Goal: Information Seeking & Learning: Check status

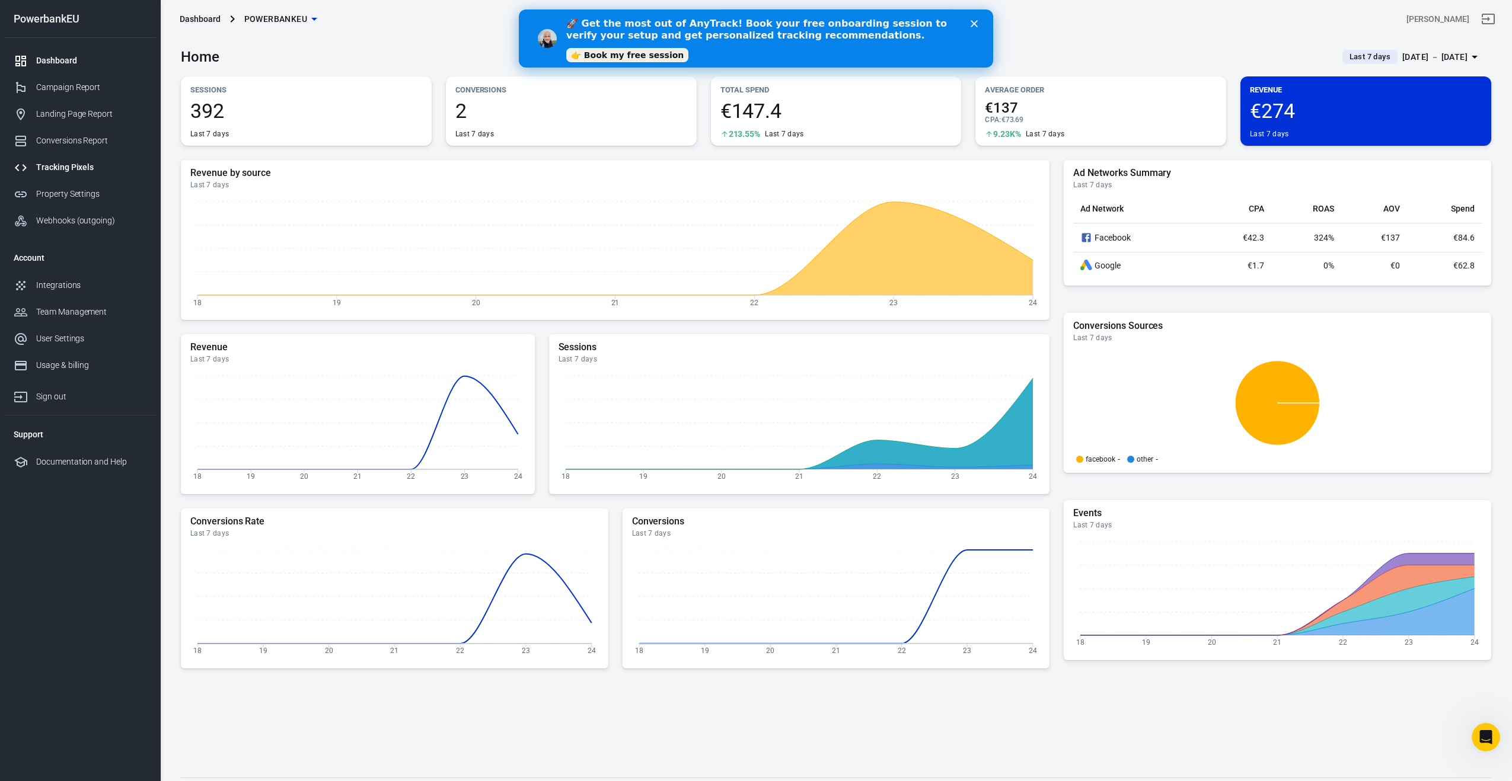
click at [55, 169] on div "Tracking Pixels" at bounding box center [91, 167] width 110 height 12
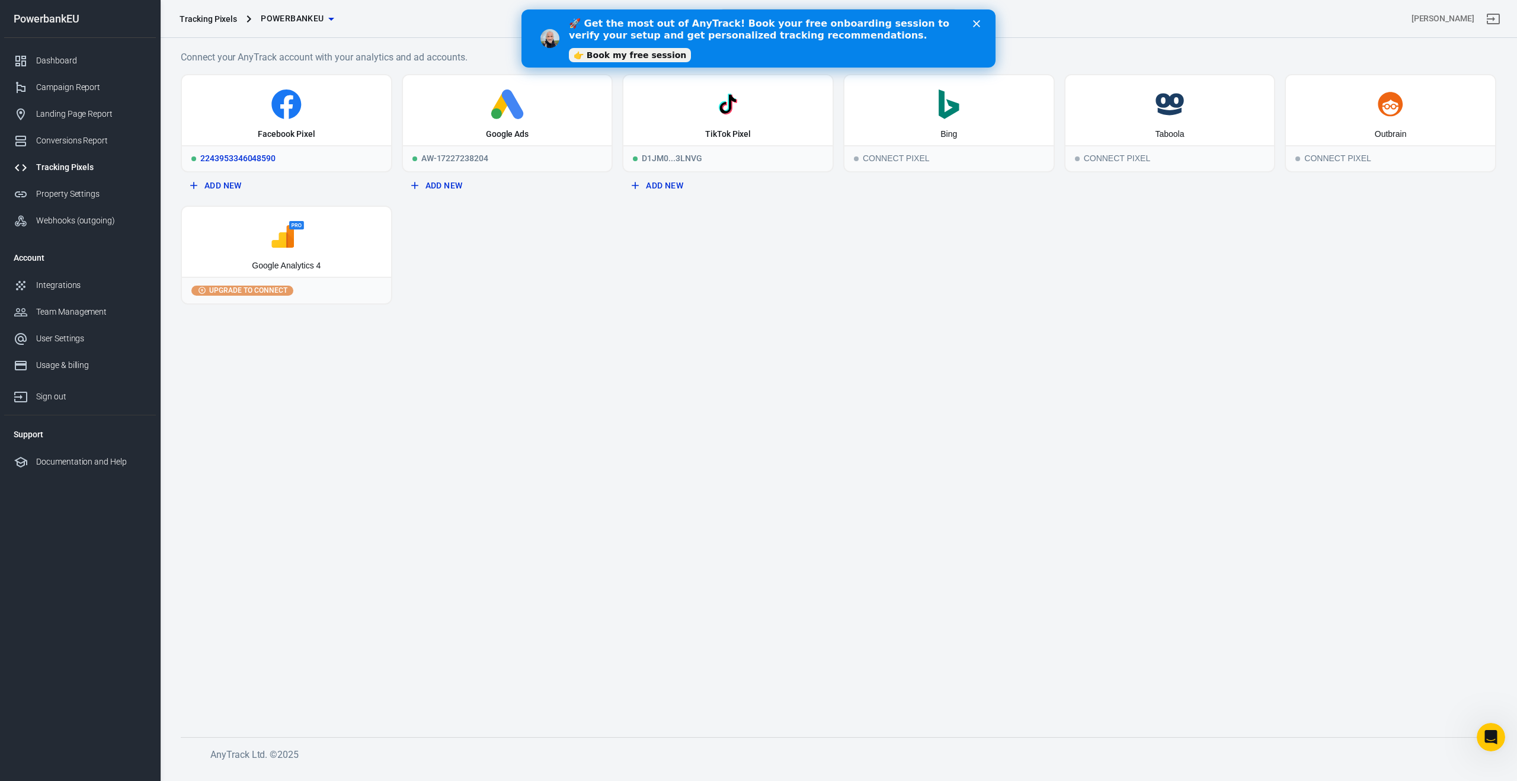
click at [290, 127] on div "Facebook Pixel" at bounding box center [286, 110] width 209 height 70
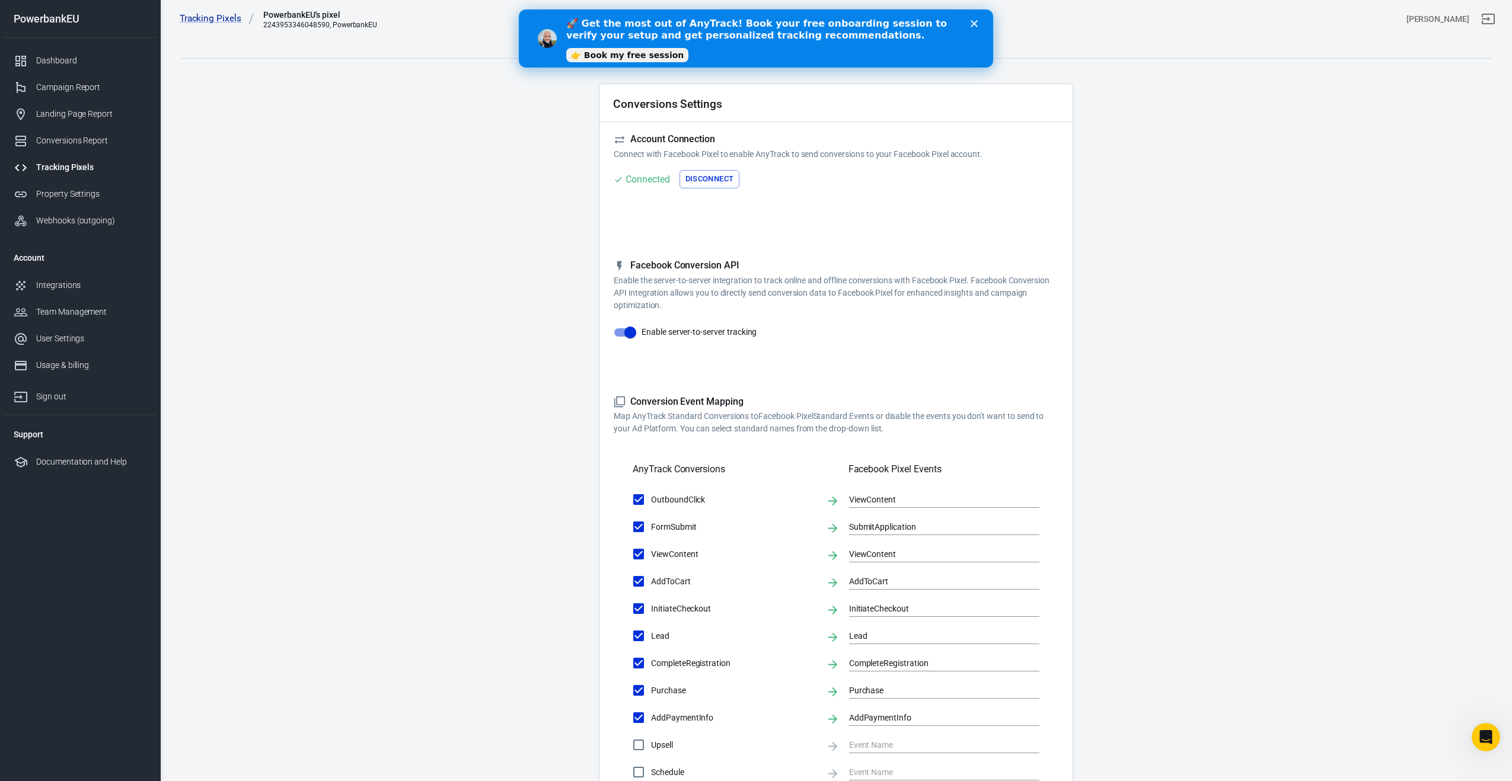
click at [602, 55] on link "👉 Book my free session" at bounding box center [627, 55] width 122 height 14
click at [441, 321] on main "Conversions Ads Integration Settings Conversions Settings Account Connection Co…" at bounding box center [836, 513] width 1310 height 966
click at [976, 21] on polygon "Close" at bounding box center [973, 23] width 7 height 7
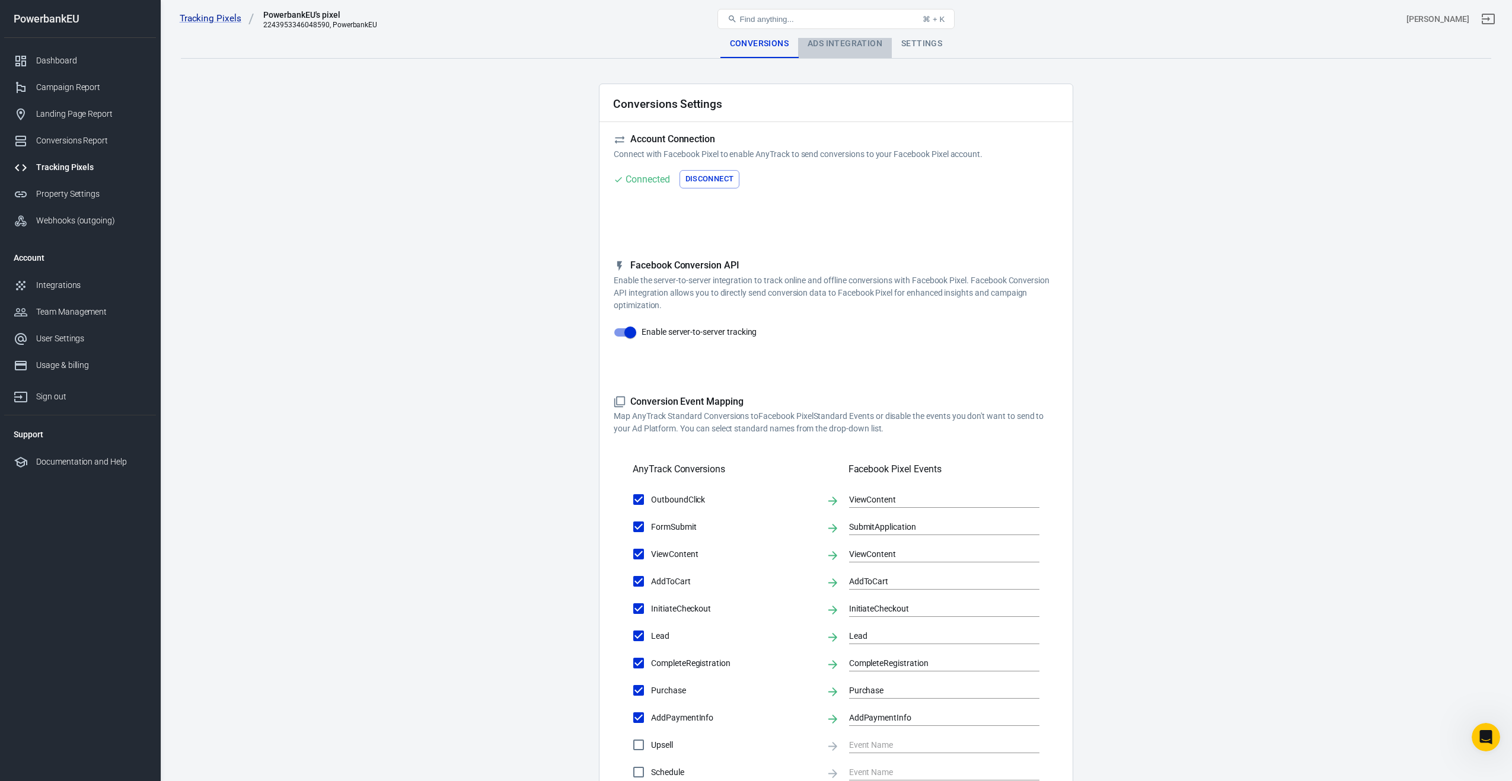
click at [845, 42] on div "Ads Integration" at bounding box center [845, 44] width 94 height 28
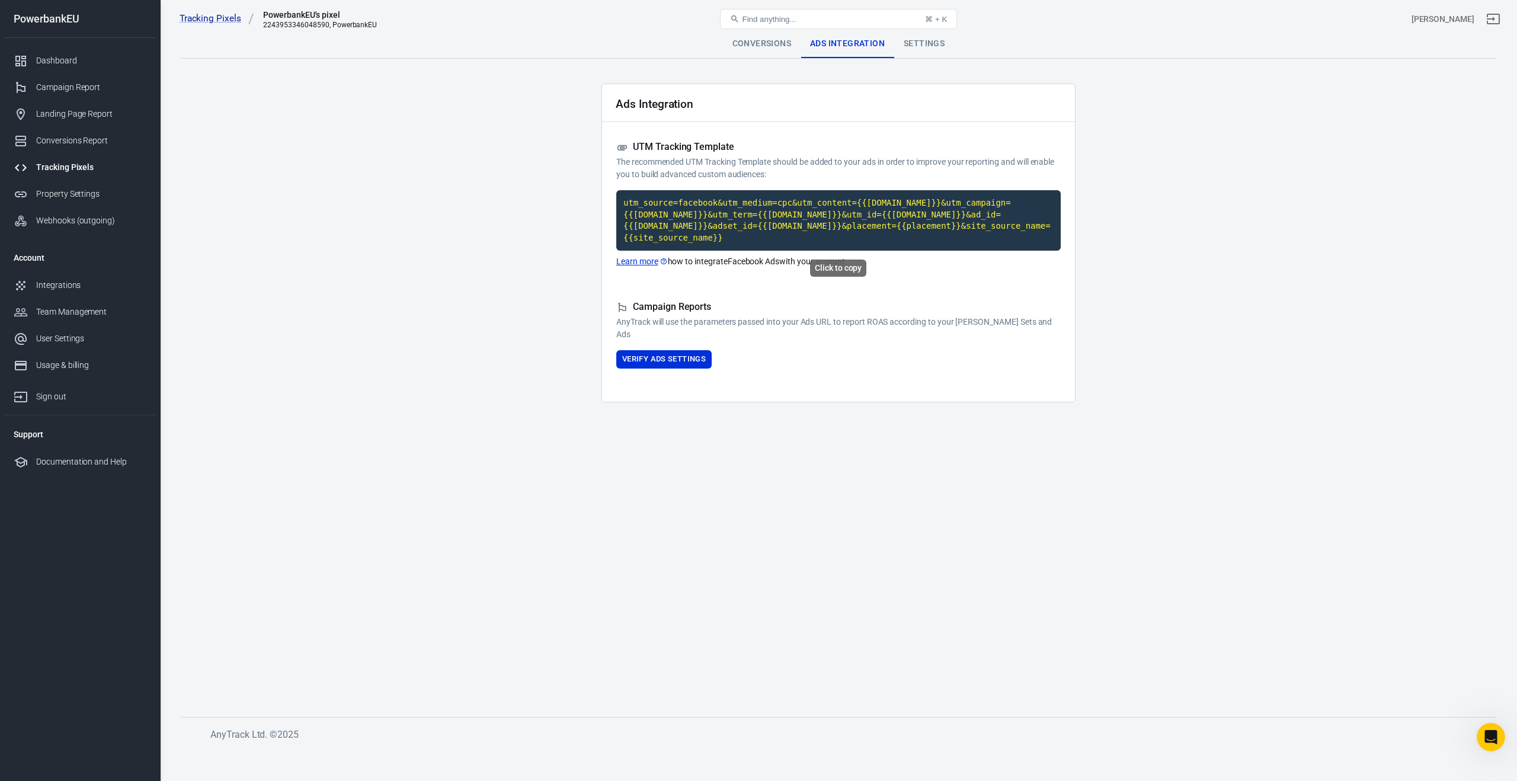
click at [749, 219] on code "utm_source=facebook&utm_medium=cpc&utm_content={{[DOMAIN_NAME]}}&utm_campaign={…" at bounding box center [838, 220] width 445 height 60
click at [43, 63] on div "Dashboard" at bounding box center [91, 61] width 110 height 12
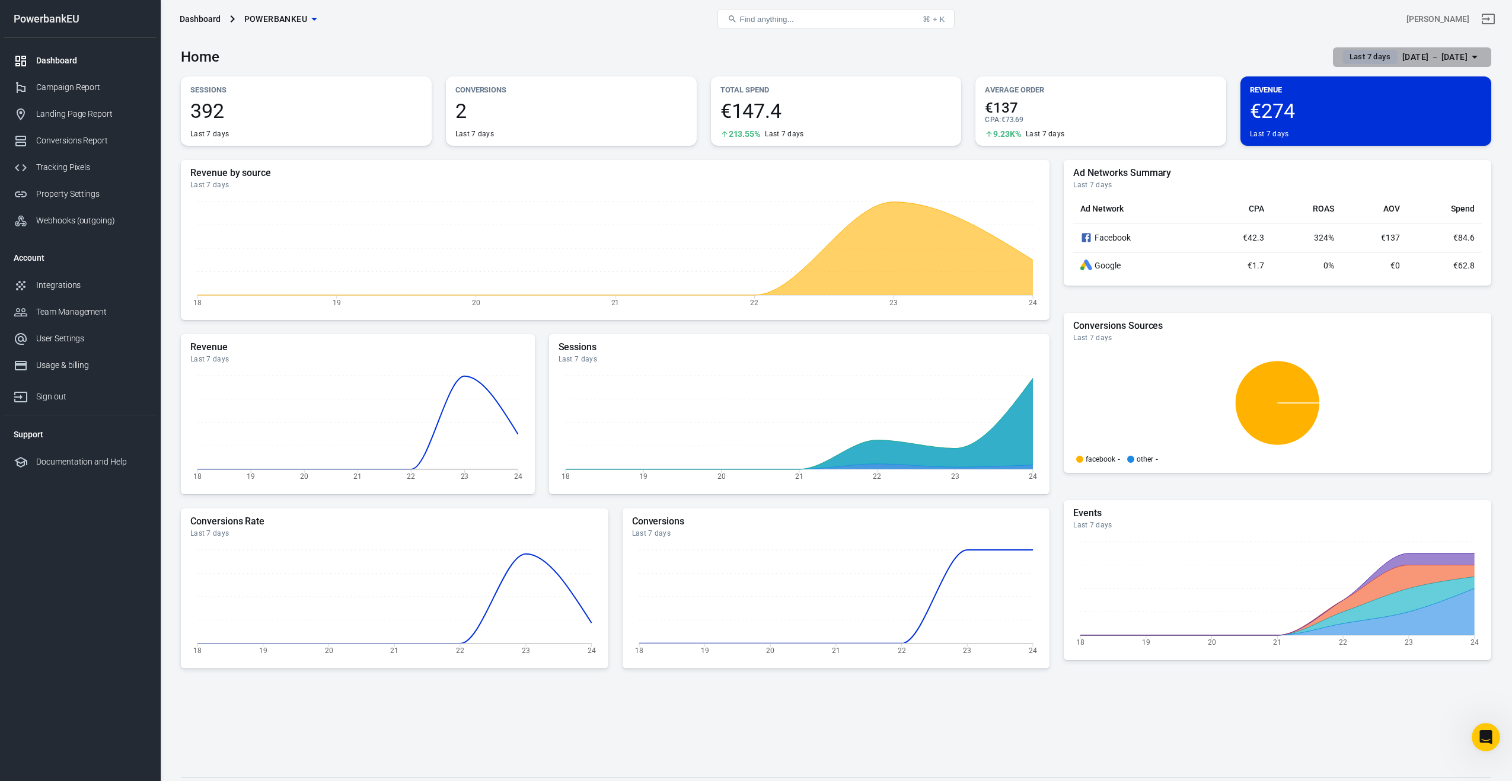
click at [1358, 57] on span "Last 7 days" at bounding box center [1369, 57] width 50 height 12
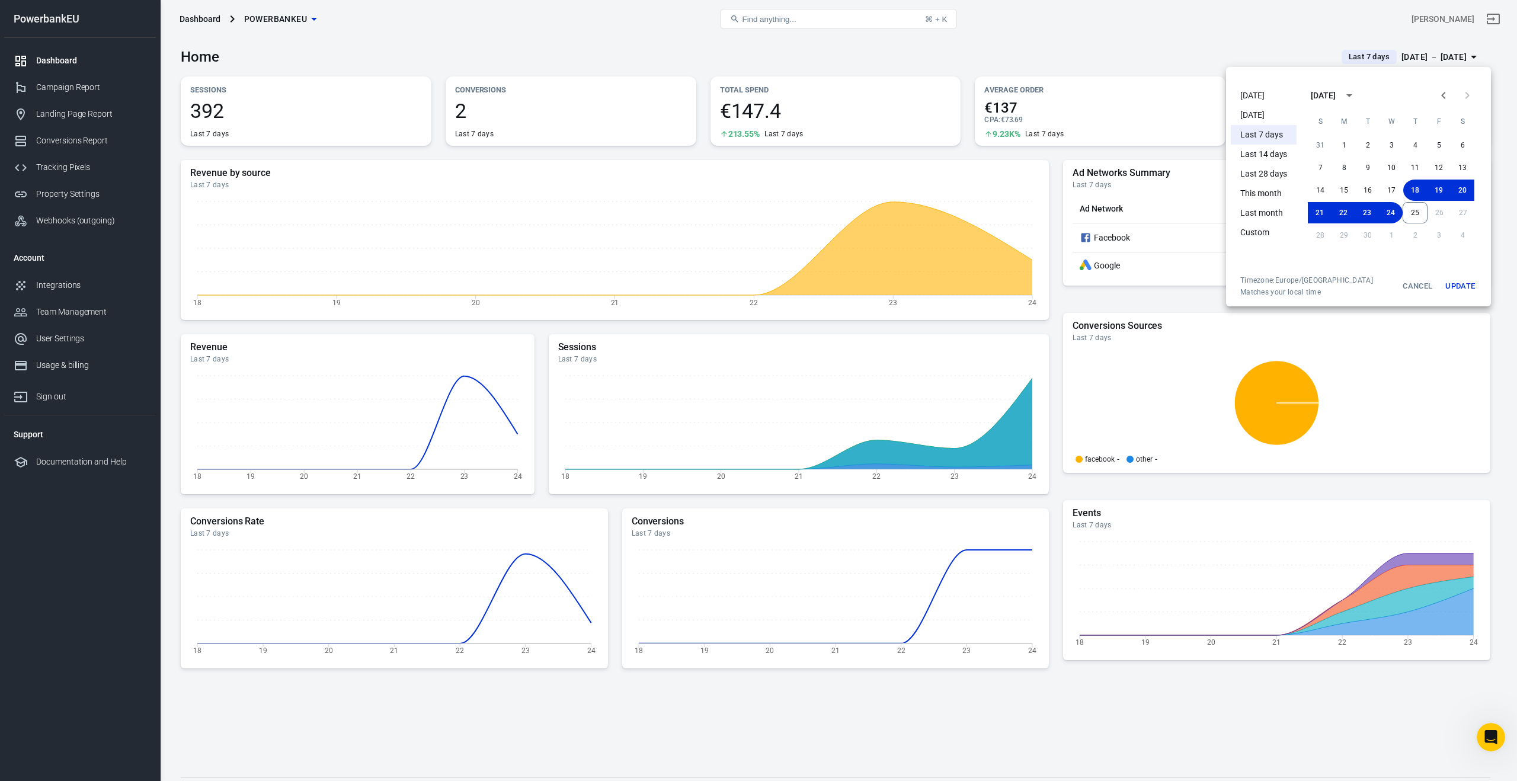
click at [1255, 116] on li "[DATE]" at bounding box center [1264, 116] width 66 height 20
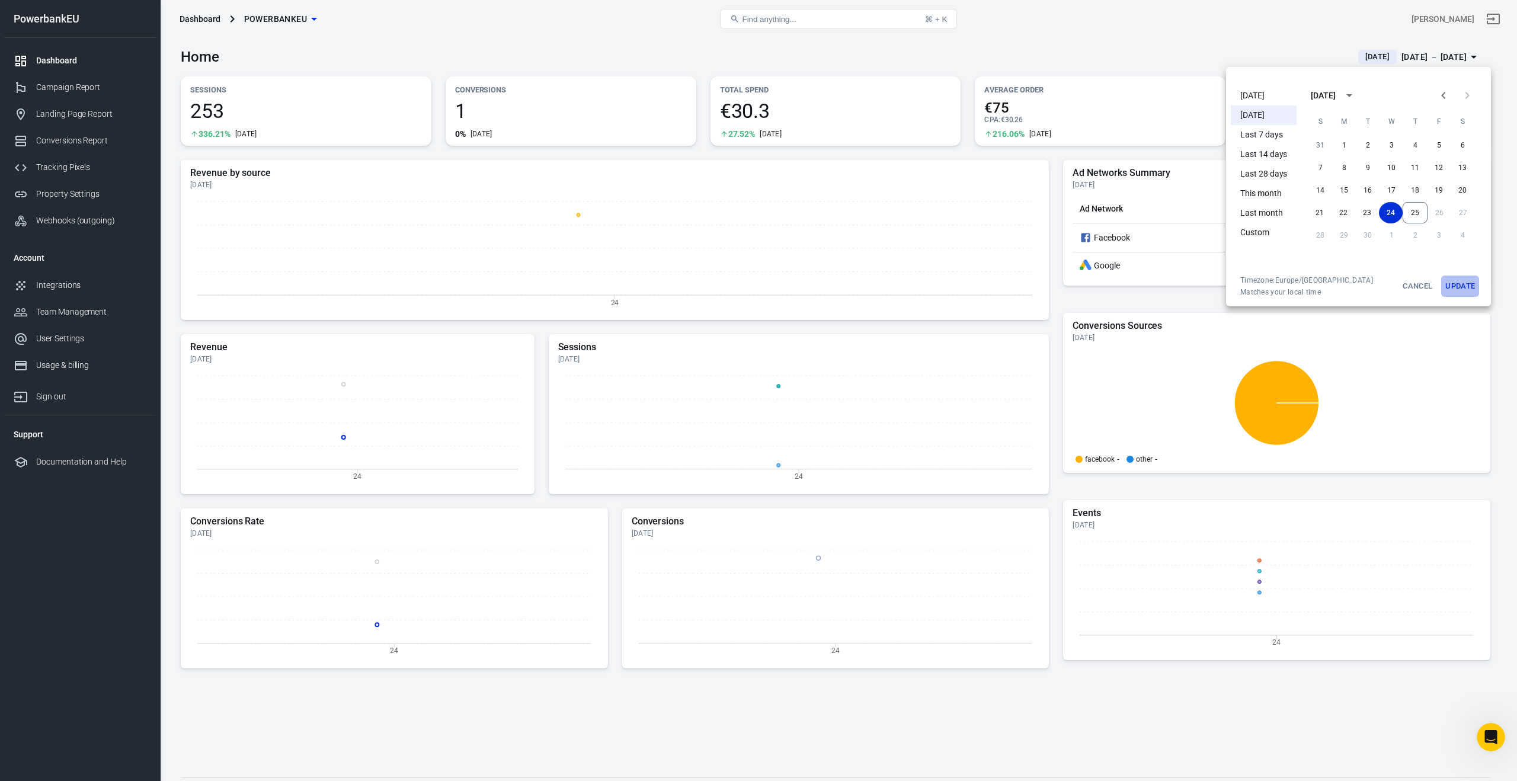
click at [1458, 285] on button "Update" at bounding box center [1461, 286] width 38 height 21
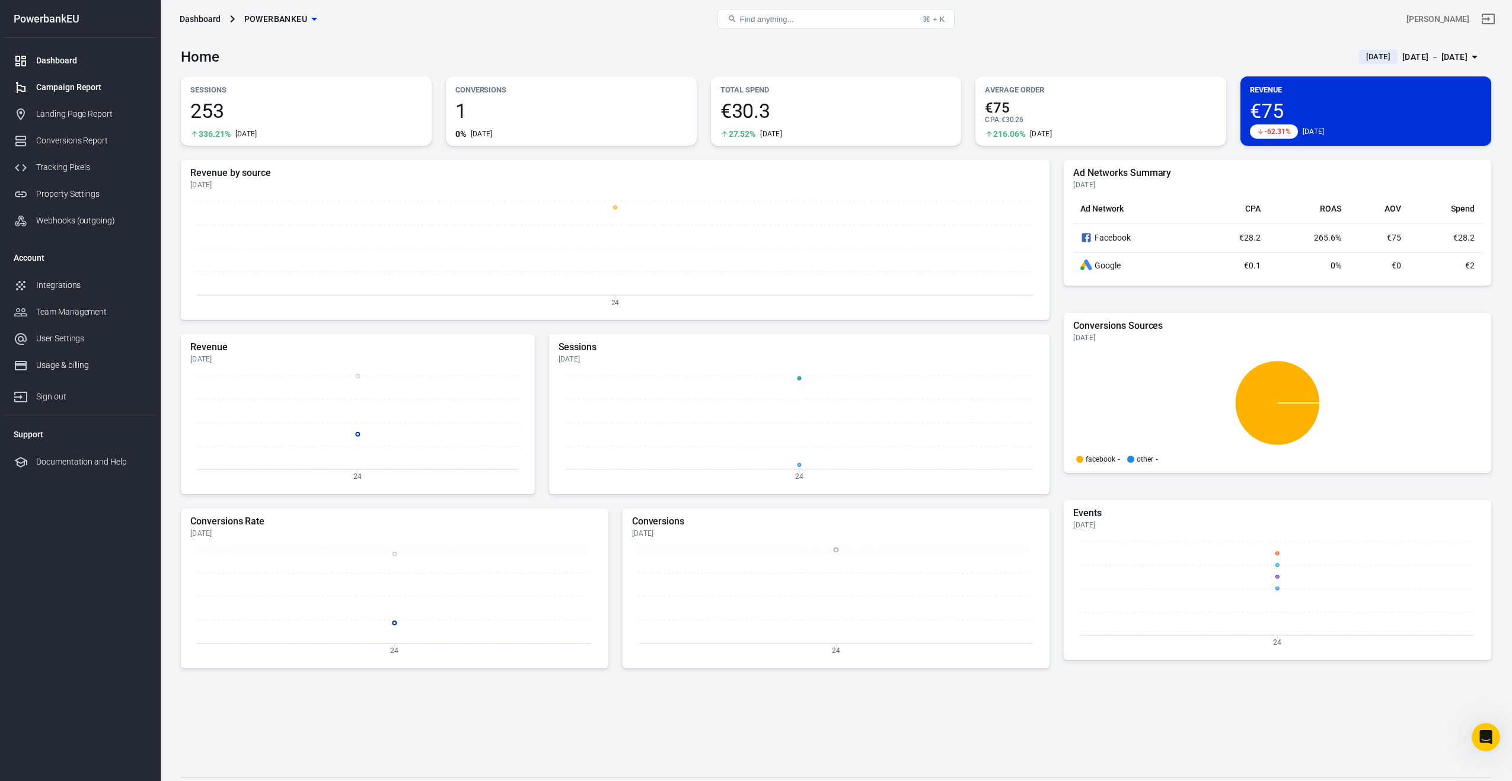
click at [68, 90] on div "Campaign Report" at bounding box center [91, 87] width 110 height 12
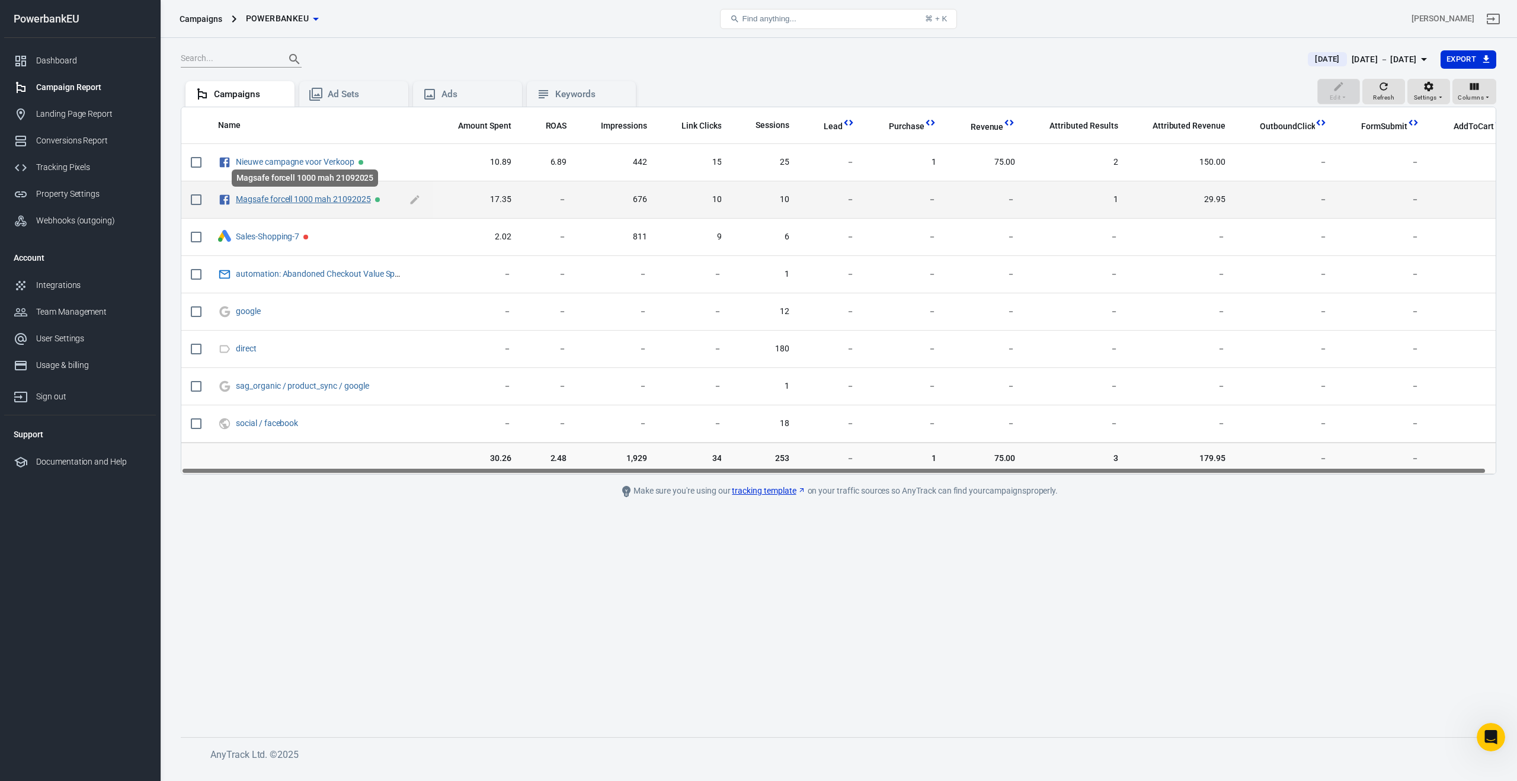
click at [284, 201] on link "Magsafe forcell 1000 mah 21092025" at bounding box center [303, 198] width 135 height 9
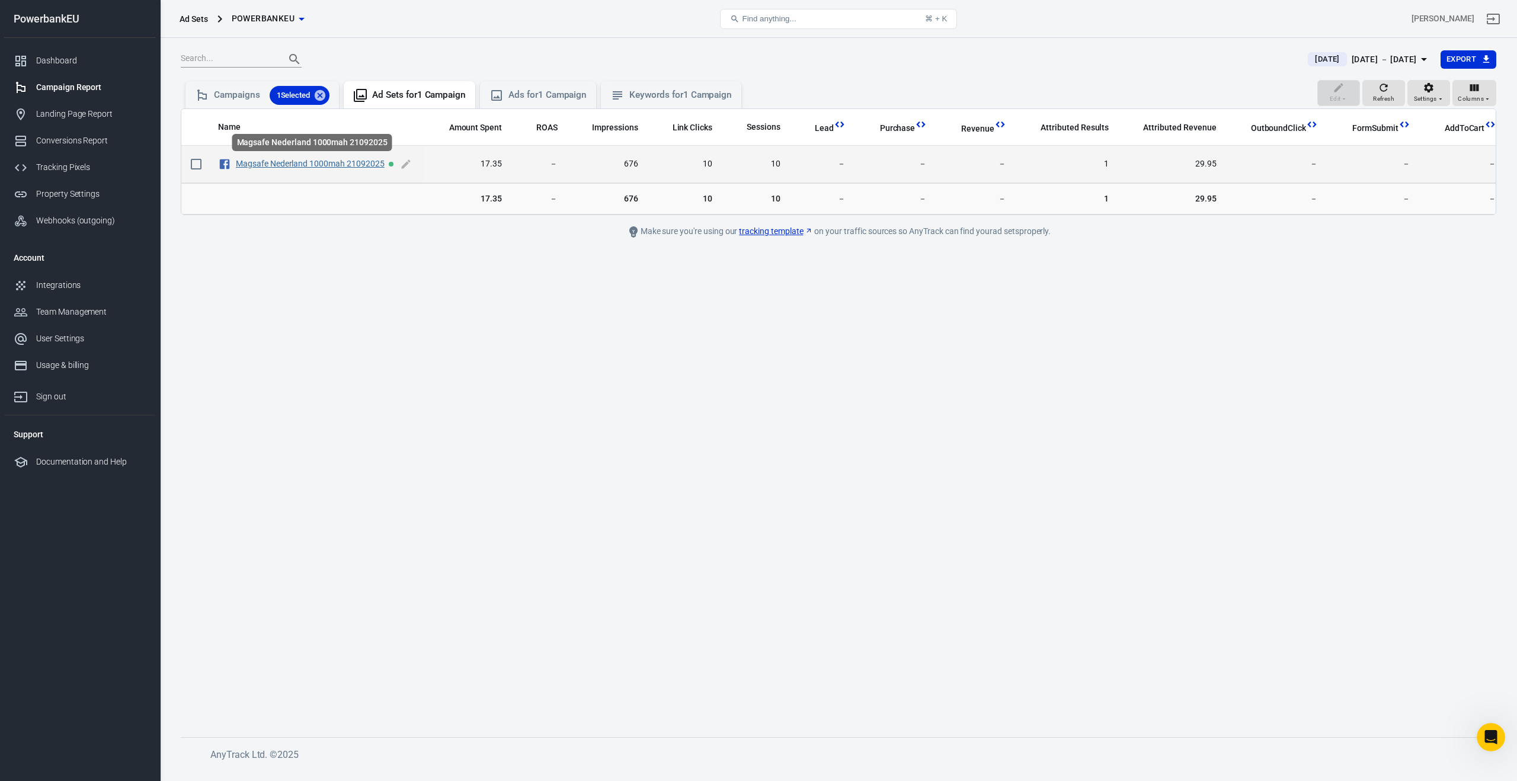
click at [293, 167] on link "Magsafe Nederland 1000mah 21092025" at bounding box center [310, 163] width 149 height 9
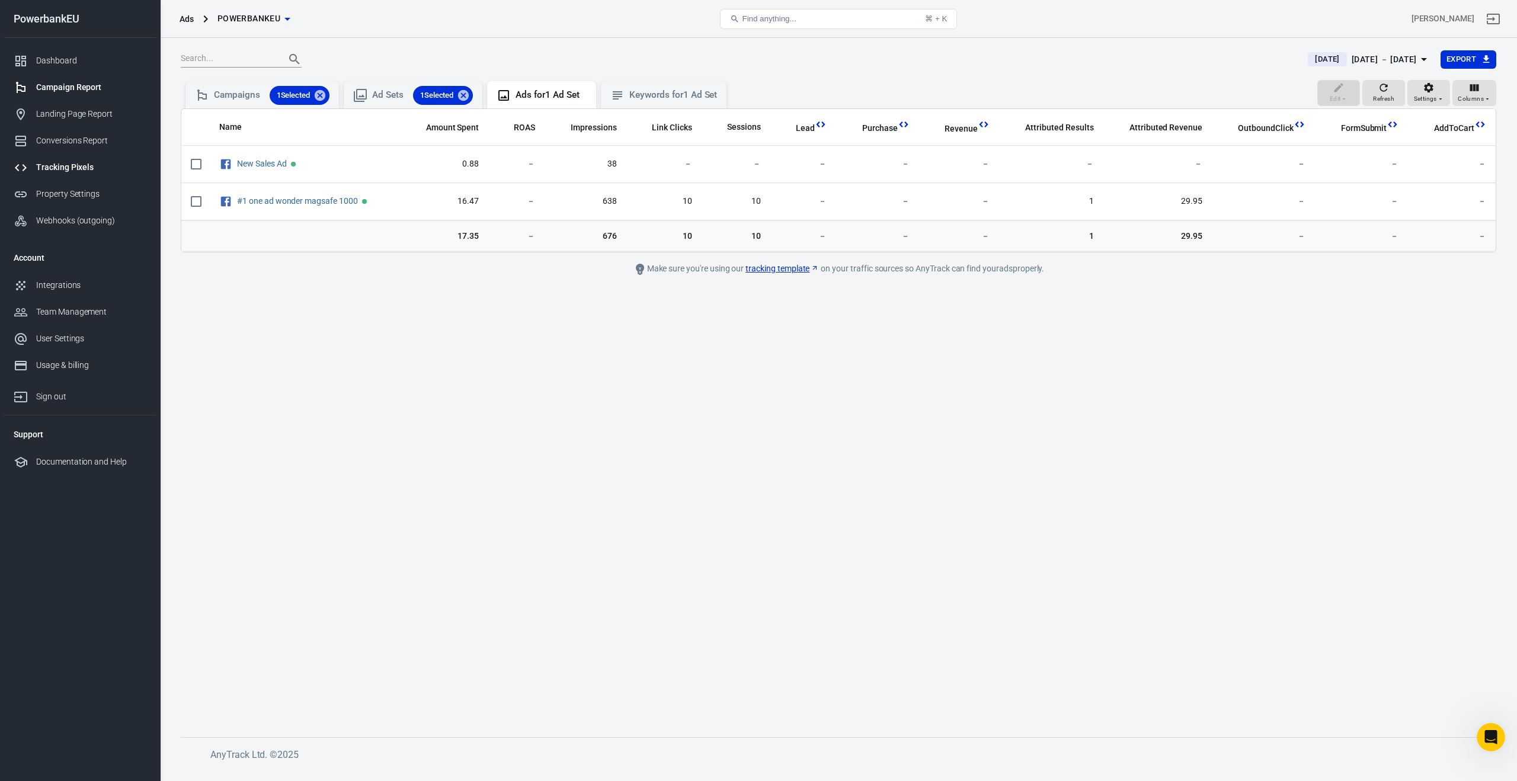
click at [60, 164] on div "Tracking Pixels" at bounding box center [91, 167] width 110 height 12
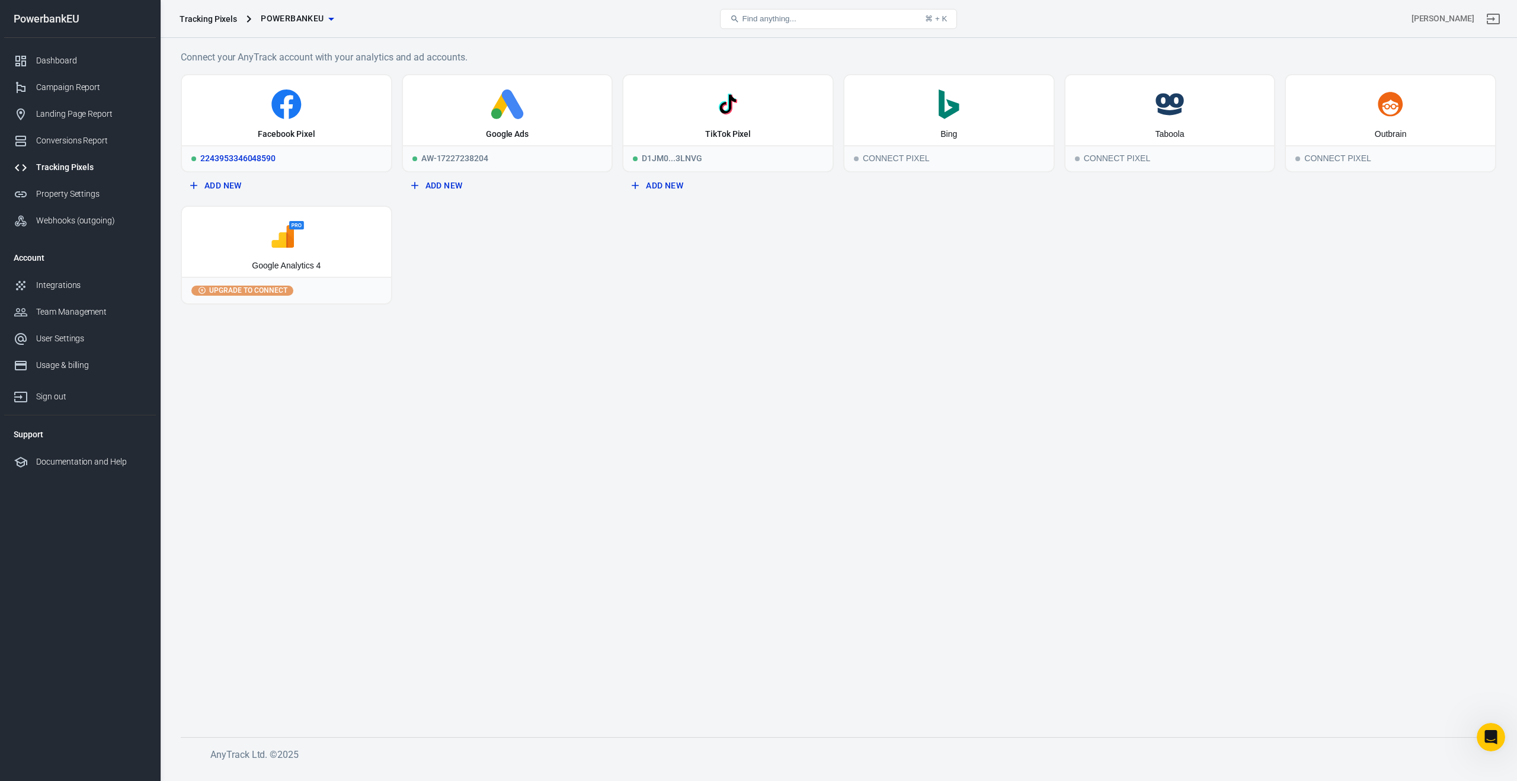
click at [344, 122] on div "Facebook Pixel" at bounding box center [286, 110] width 209 height 70
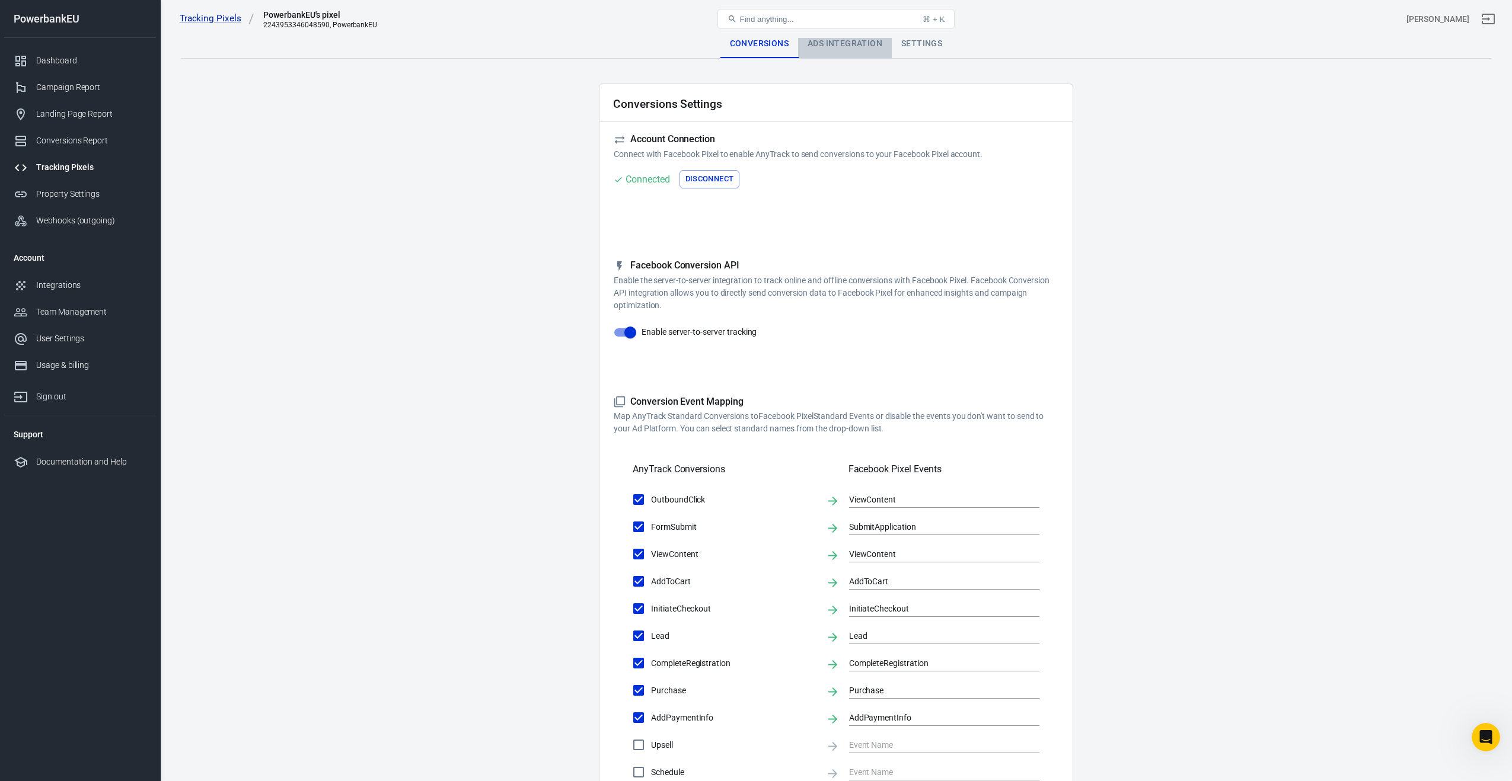
click at [836, 48] on div "Ads Integration" at bounding box center [845, 44] width 94 height 28
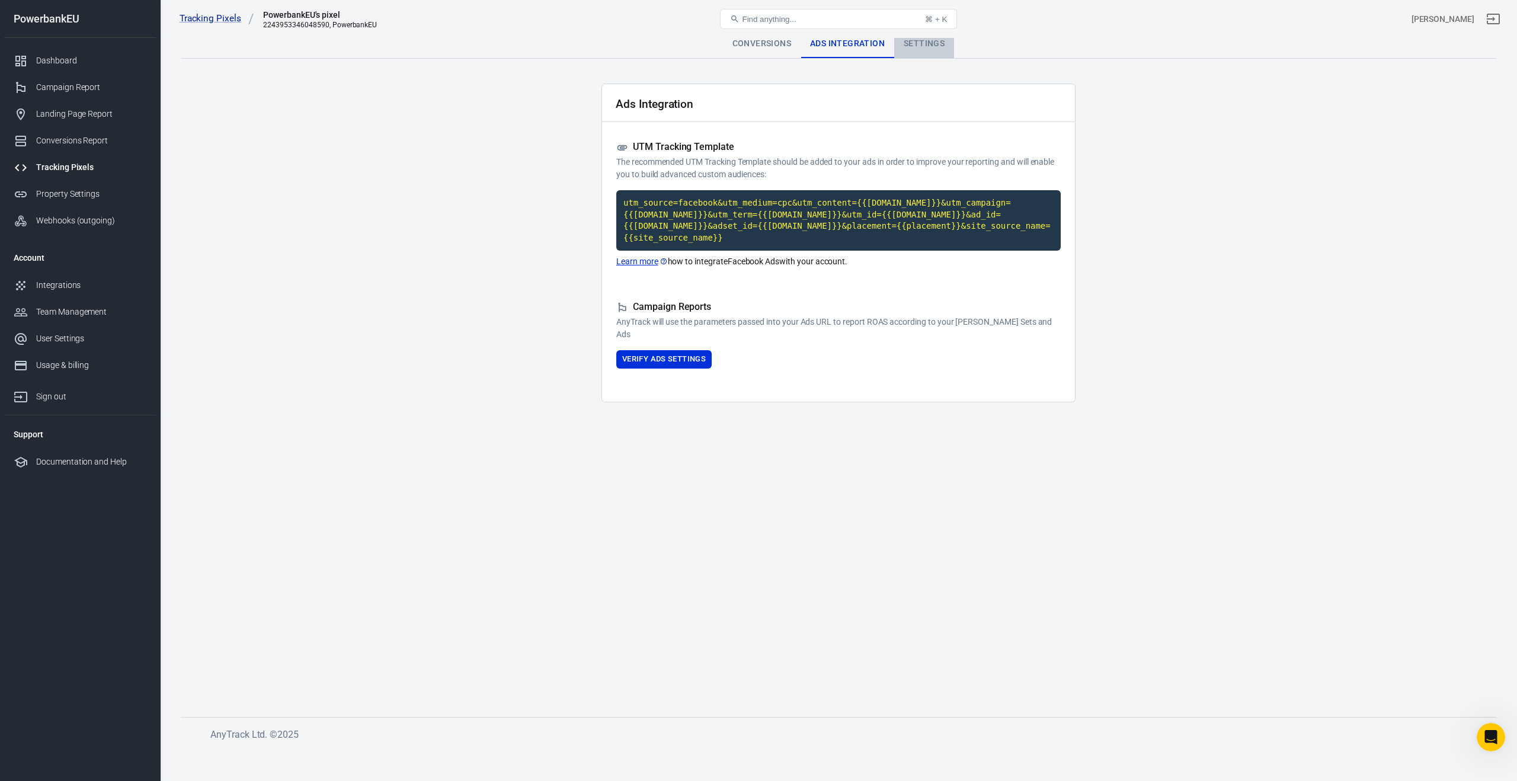
click at [940, 46] on div "Settings" at bounding box center [924, 44] width 60 height 28
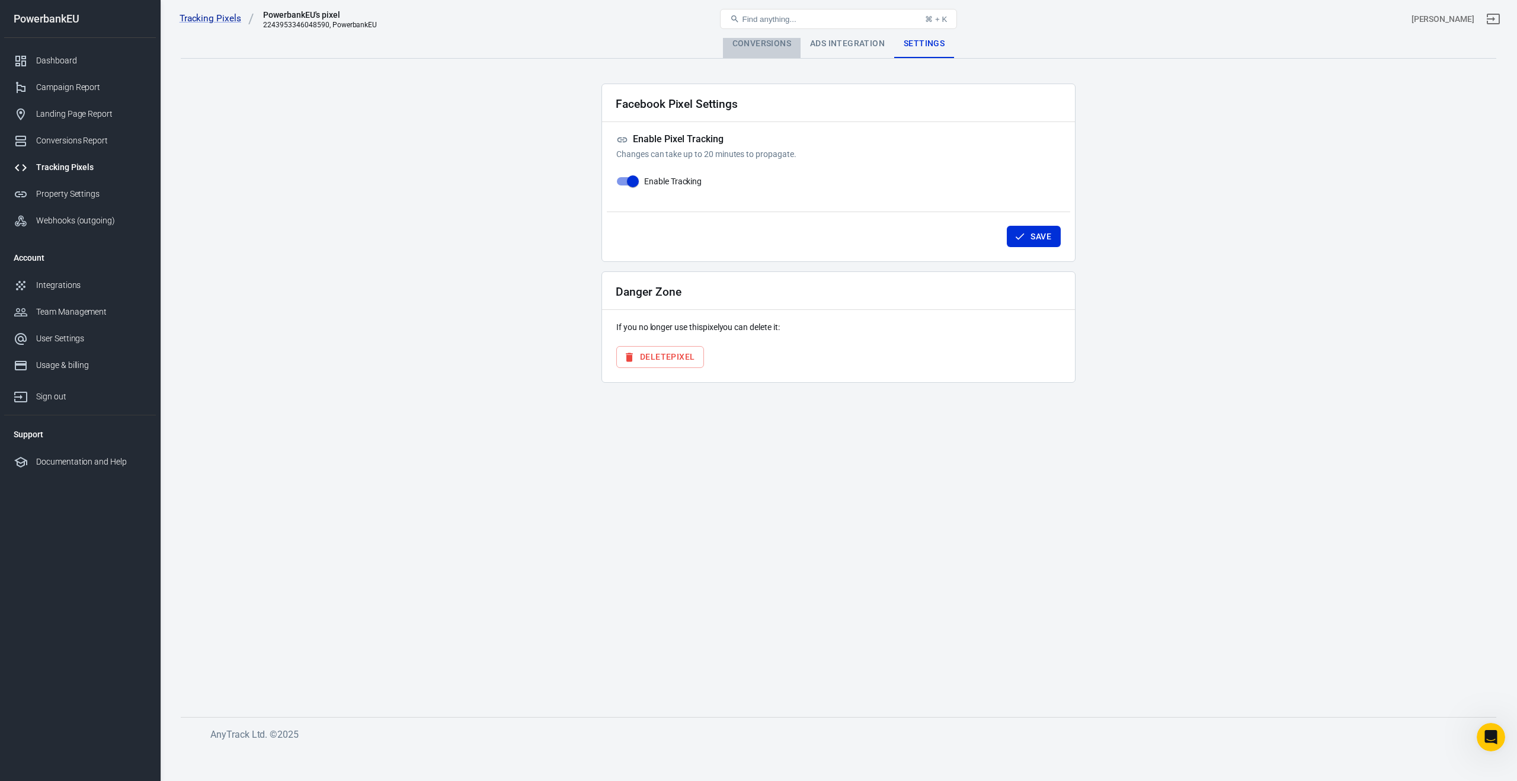
click at [755, 46] on div "Conversions" at bounding box center [762, 44] width 78 height 28
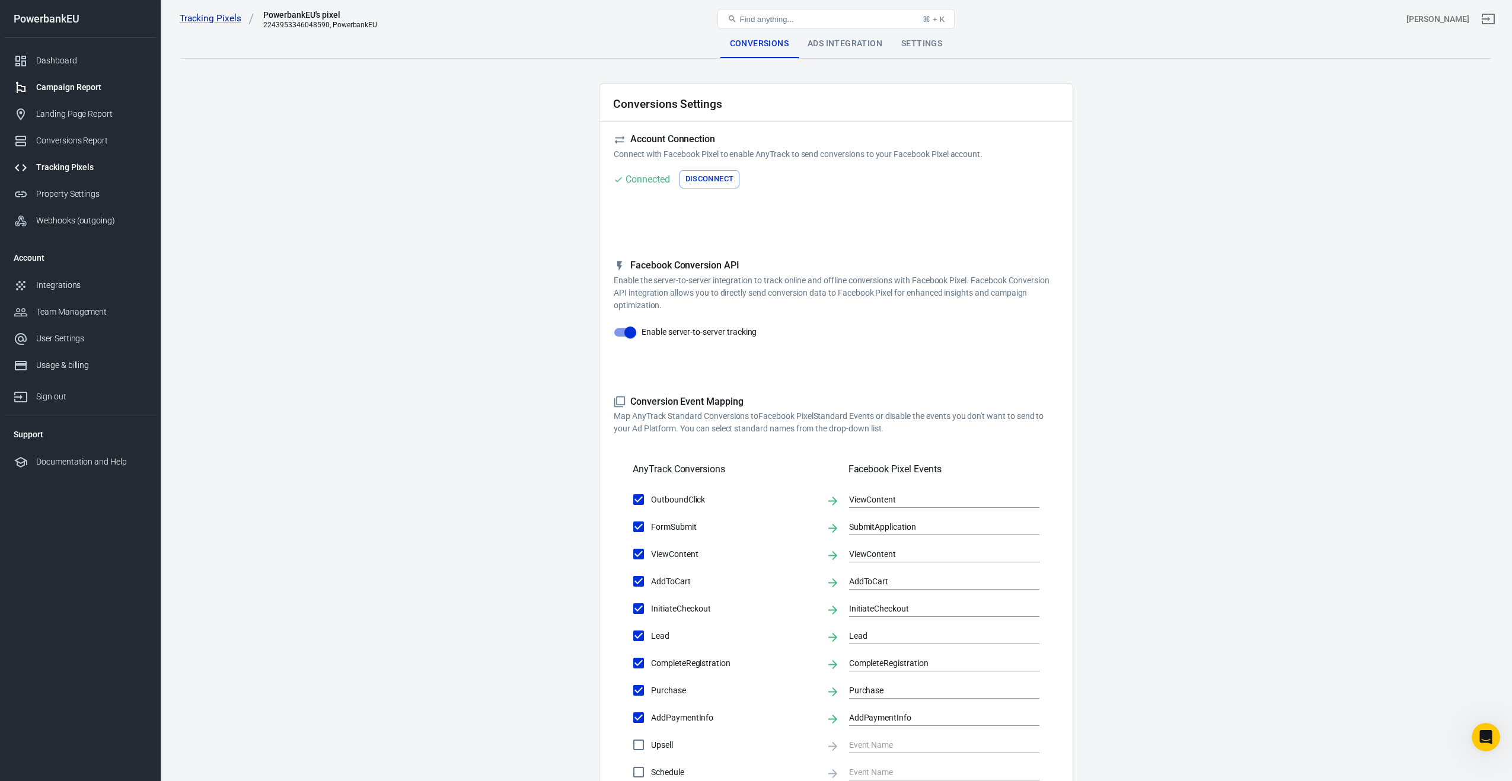
click at [53, 88] on div "Campaign Report" at bounding box center [91, 87] width 110 height 12
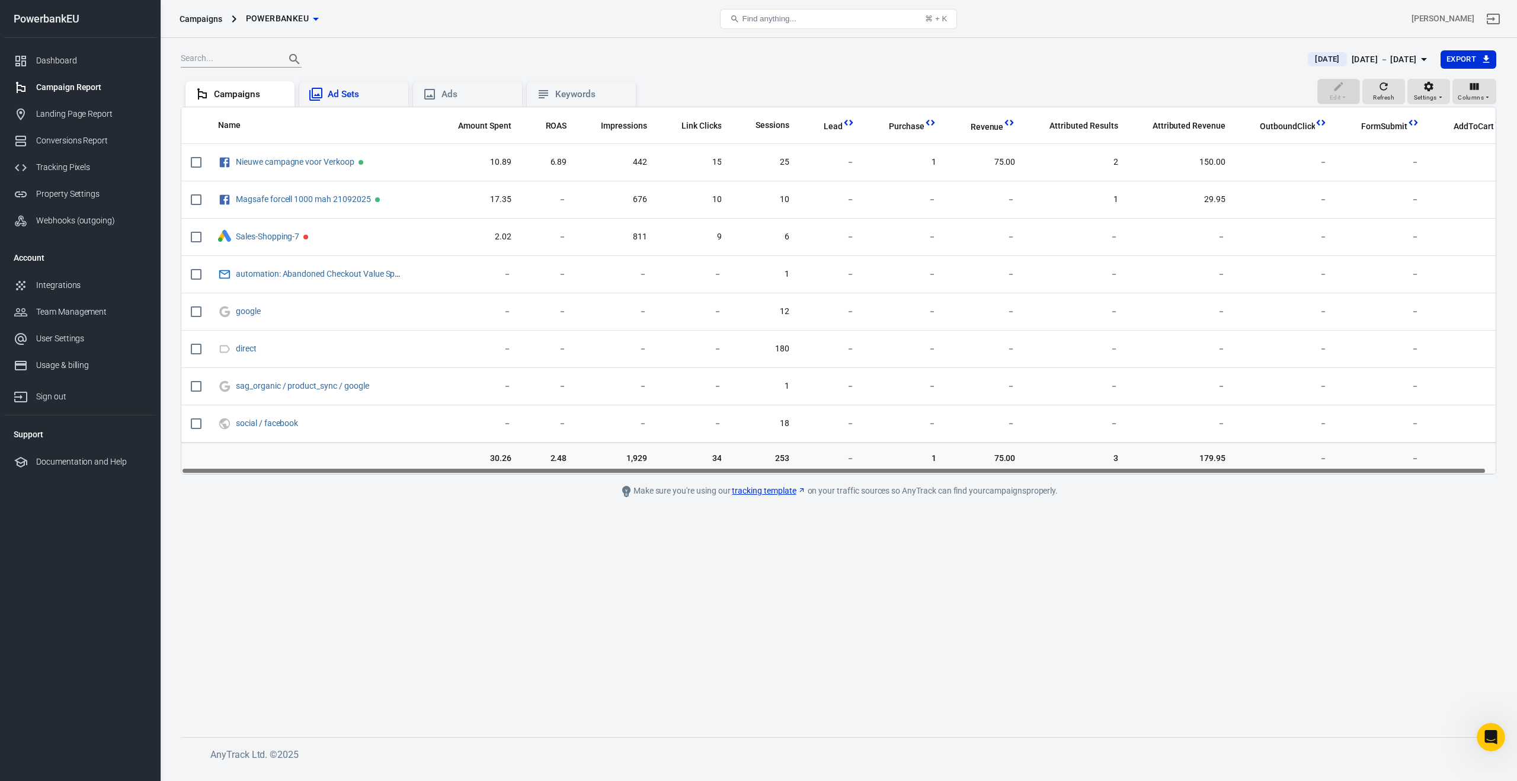
click at [362, 95] on div "Ad Sets" at bounding box center [363, 94] width 71 height 12
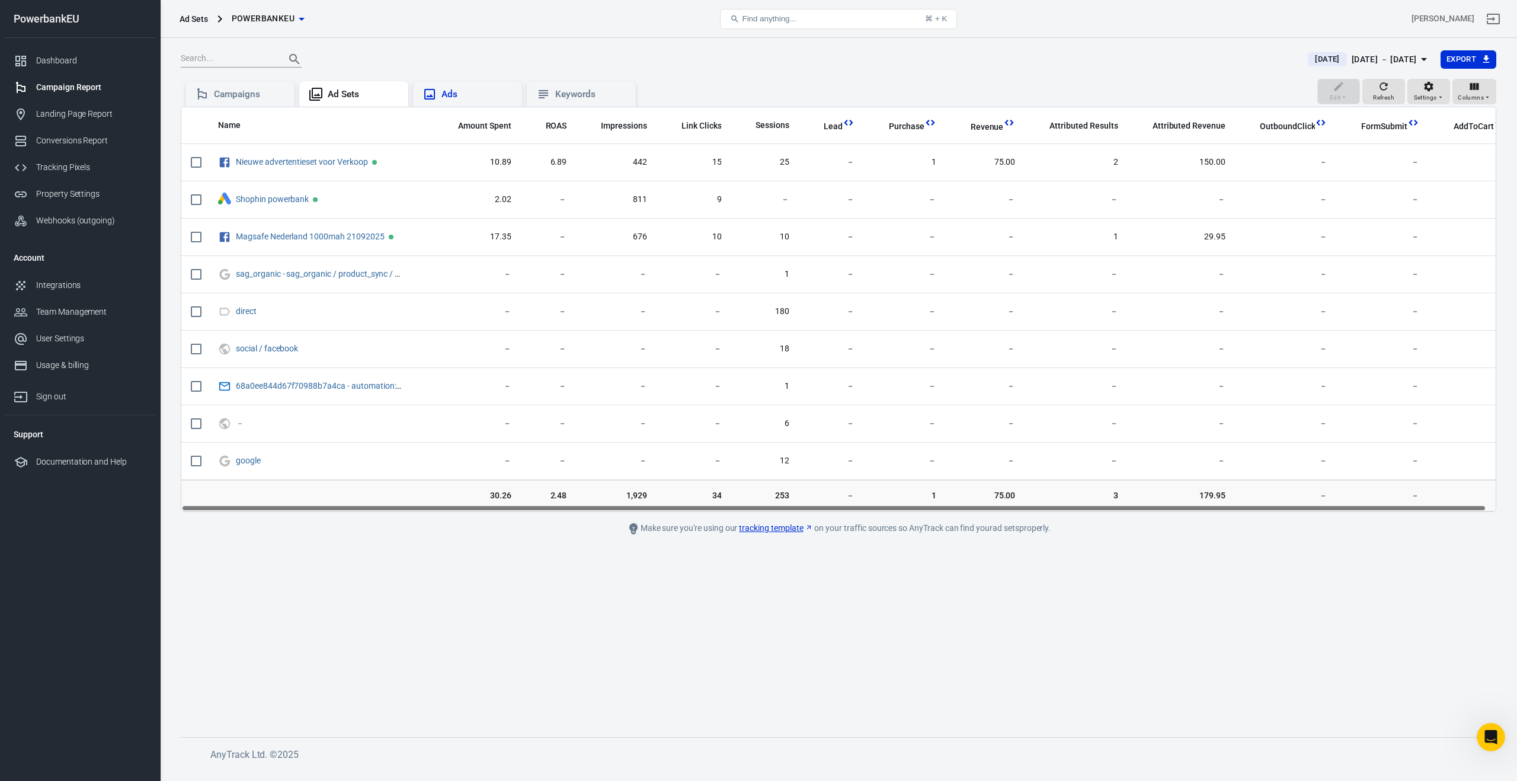
click at [477, 95] on div "Ads" at bounding box center [477, 94] width 71 height 12
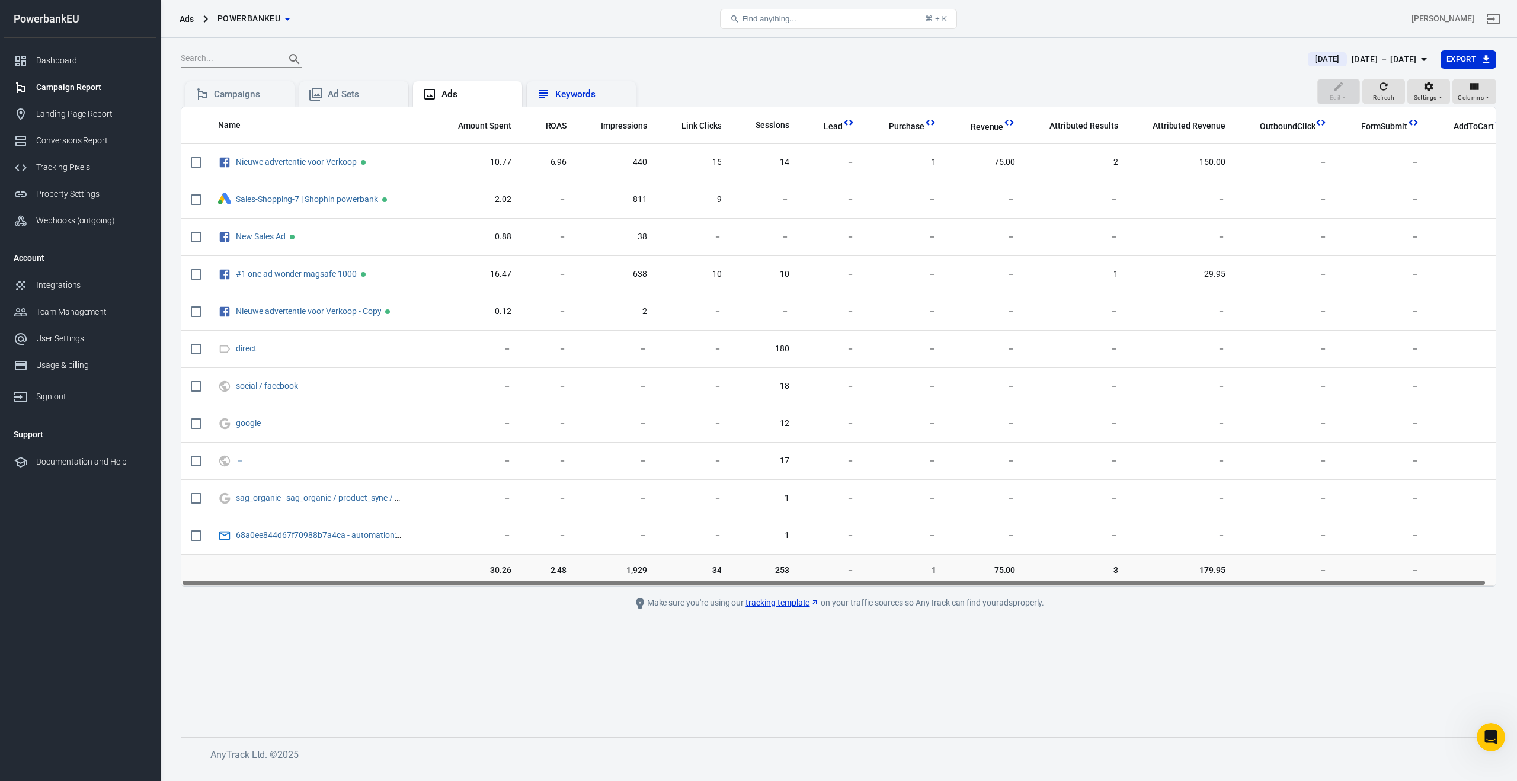
click at [577, 95] on div "Keywords" at bounding box center [590, 94] width 71 height 12
